Goal: Task Accomplishment & Management: Complete application form

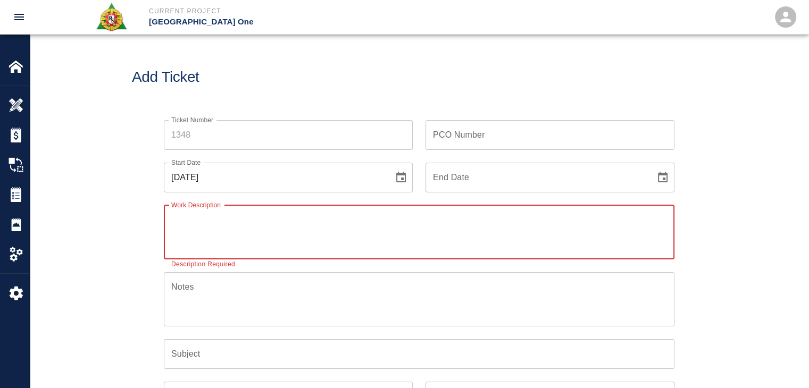
click at [147, 215] on div "Ticket Number Ticket Number PCO Number PCO Number Start Date 09/15/2025 Start D…" at bounding box center [419, 319] width 574 height 425
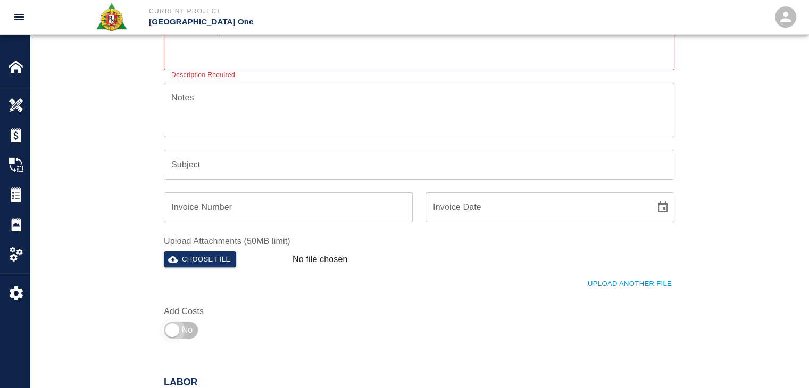
click at [190, 318] on input "checkbox" at bounding box center [172, 330] width 77 height 26
checkbox input "true"
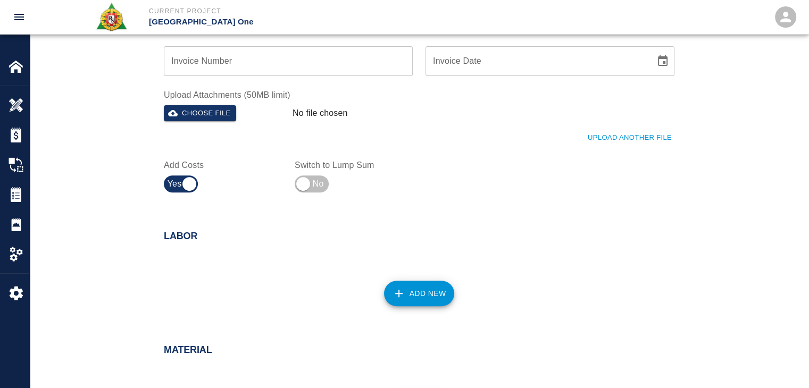
scroll to position [336, 0]
click at [387, 293] on button "Add New" at bounding box center [419, 293] width 71 height 26
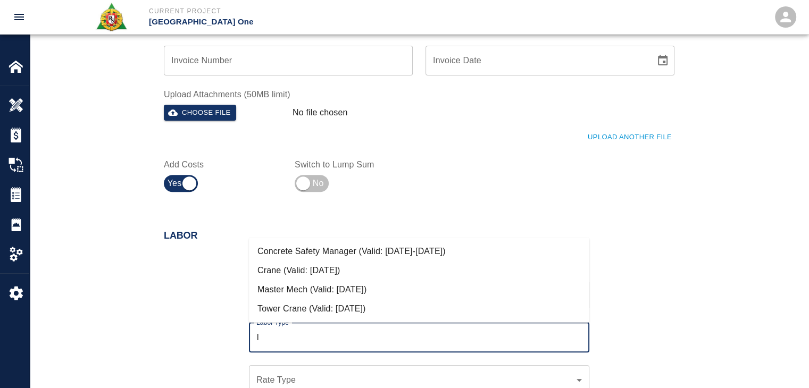
type input "l"
click at [237, 315] on div "Labor Type l Labor Type" at bounding box center [412, 331] width 353 height 43
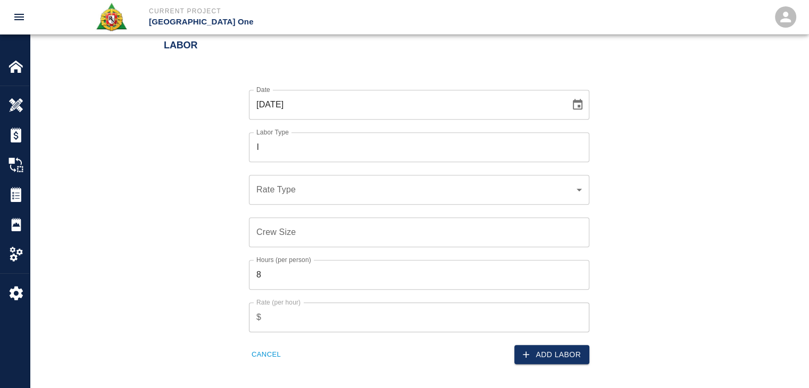
scroll to position [527, 0]
click at [263, 349] on button "Cancel" at bounding box center [266, 354] width 35 height 16
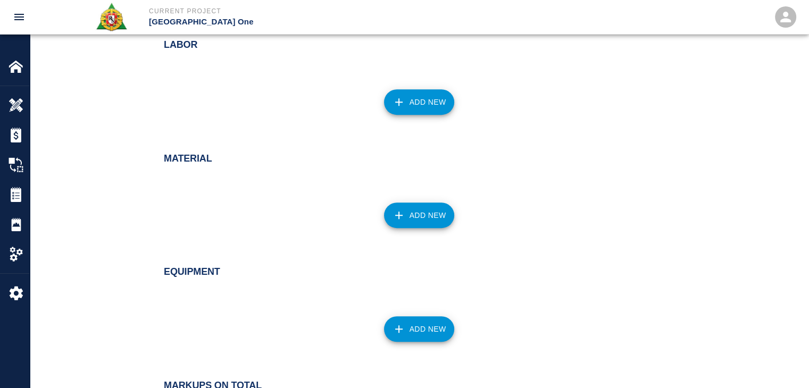
click at [408, 105] on button "Add New" at bounding box center [419, 102] width 71 height 26
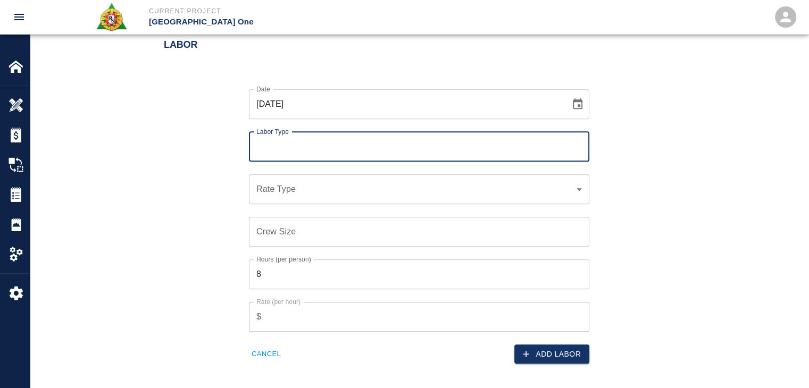
click at [584, 101] on button "Choose date, selected date is Sep 15, 2025" at bounding box center [577, 104] width 21 height 21
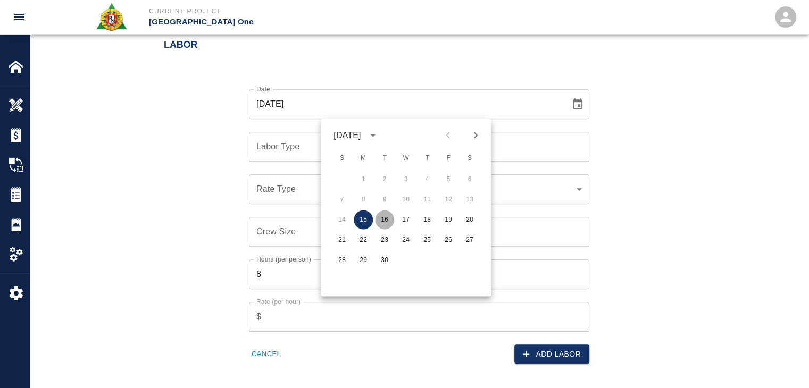
click at [382, 223] on button "16" at bounding box center [384, 219] width 19 height 19
type input "[DATE]"
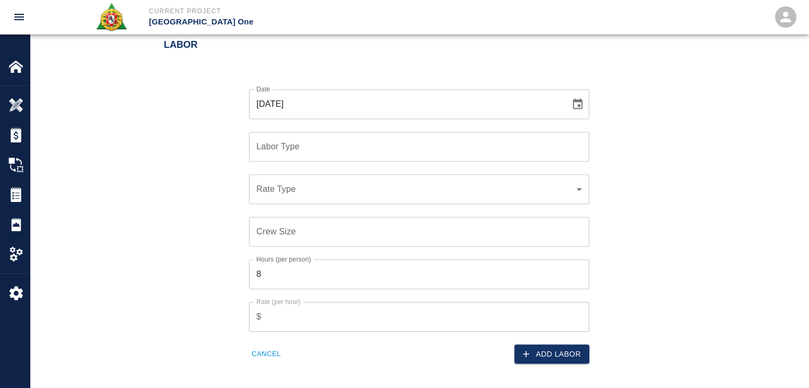
click at [326, 157] on div "Labor Type" at bounding box center [419, 147] width 340 height 30
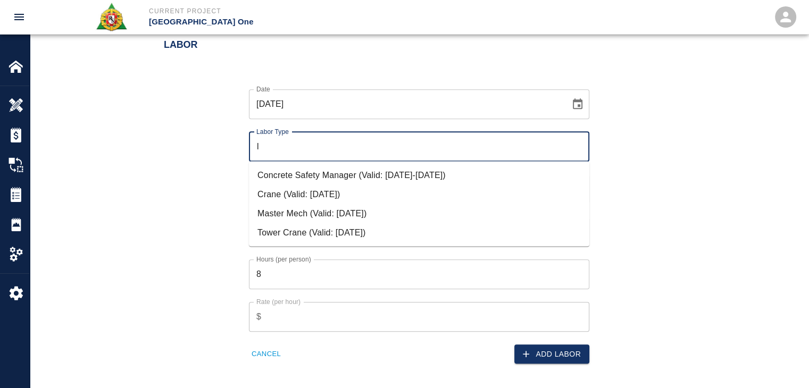
type input "l"
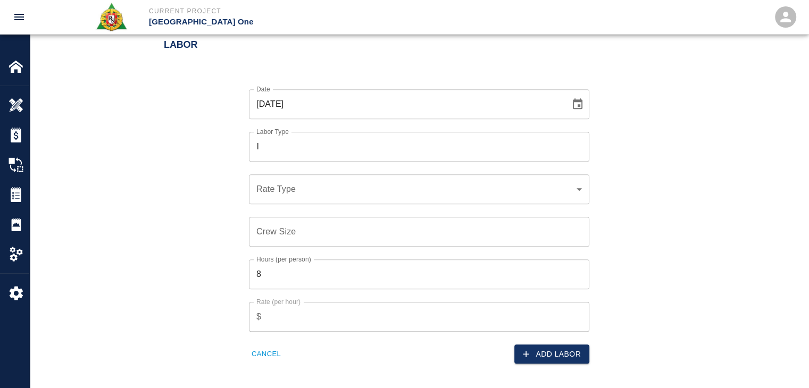
click at [224, 196] on div "Date [DATE] Date Labor Type l Labor Type Rate Type ​ Rate Type Crew Size Crew S…" at bounding box center [412, 218] width 523 height 292
drag, startPoint x: 289, startPoint y: 359, endPoint x: 261, endPoint y: 347, distance: 30.0
click at [261, 347] on button "Cancel" at bounding box center [266, 354] width 35 height 16
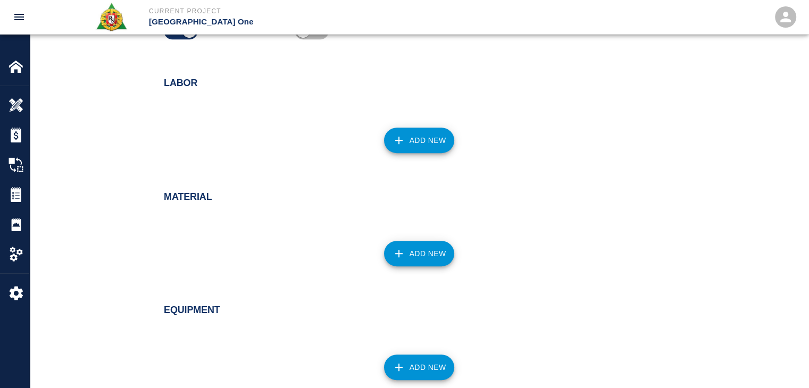
scroll to position [736, 0]
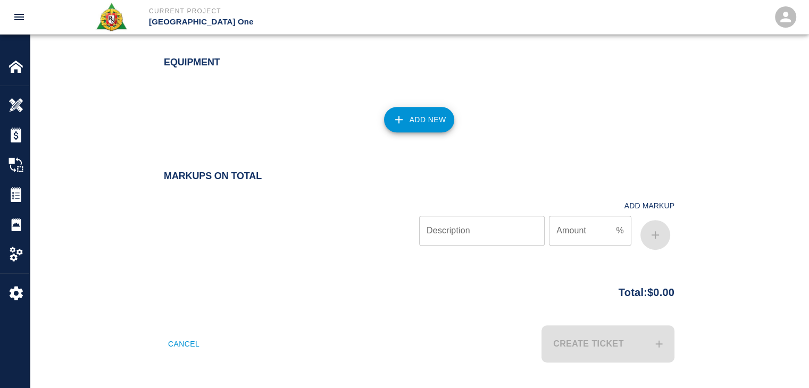
click at [175, 340] on button "Cancel" at bounding box center [184, 343] width 40 height 37
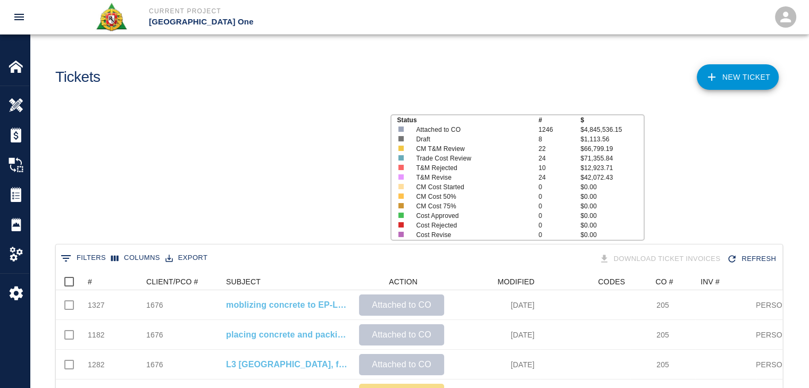
scroll to position [613, 718]
